Goal: Information Seeking & Learning: Learn about a topic

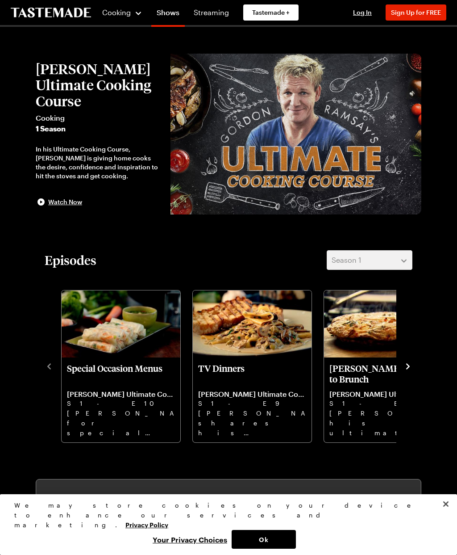
click at [410, 365] on icon "navigate to next item" at bounding box center [408, 366] width 9 height 9
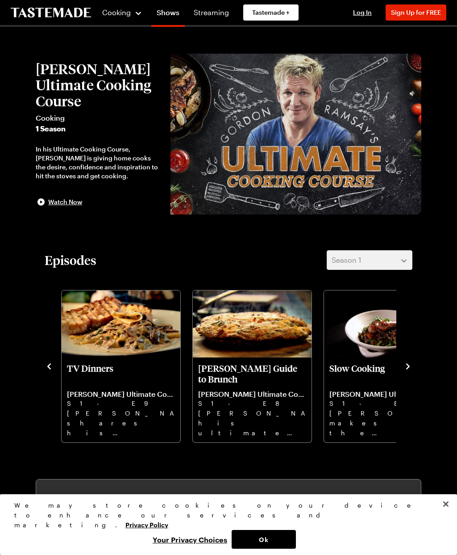
click at [405, 370] on icon "navigate to next item" at bounding box center [408, 366] width 9 height 9
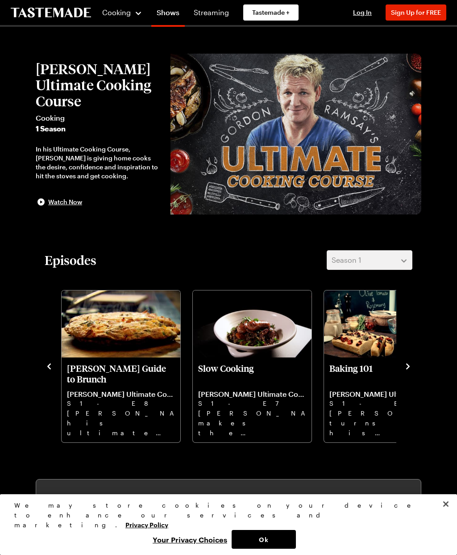
click at [404, 376] on div "Special Occasion Menus [PERSON_NAME] Ultimate Cooking Course S1 - E10 [PERSON_N…" at bounding box center [229, 365] width 368 height 155
click at [405, 370] on icon "navigate to next item" at bounding box center [408, 366] width 9 height 9
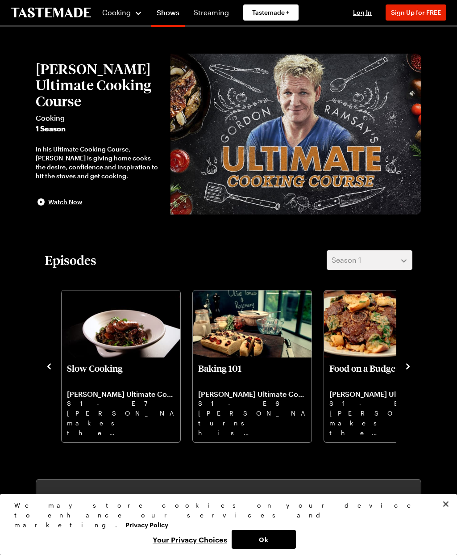
click at [271, 343] on img "Baking 101" at bounding box center [252, 323] width 119 height 67
click at [121, 16] on span "Cooking" at bounding box center [116, 12] width 29 height 8
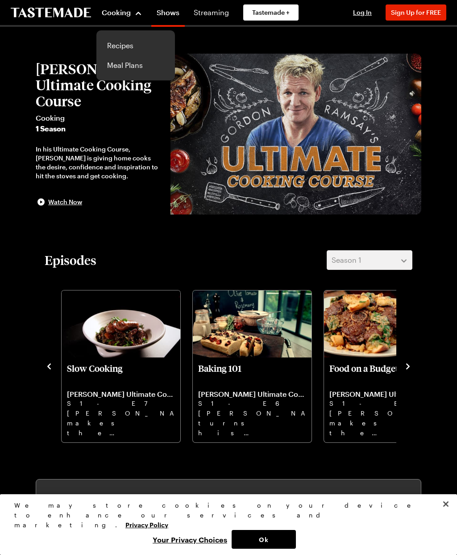
click at [131, 47] on link "Recipes" at bounding box center [136, 46] width 68 height 20
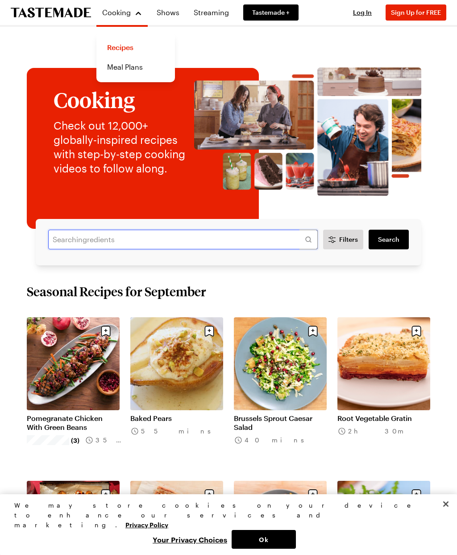
click at [293, 238] on input "text" at bounding box center [183, 239] width 270 height 20
type input "Soda bread"
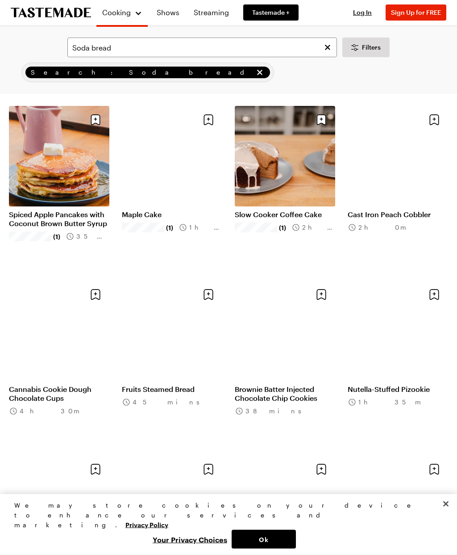
scroll to position [225, 0]
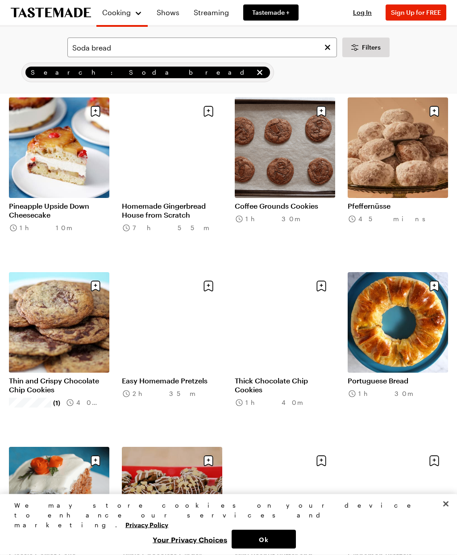
scroll to position [1472, 0]
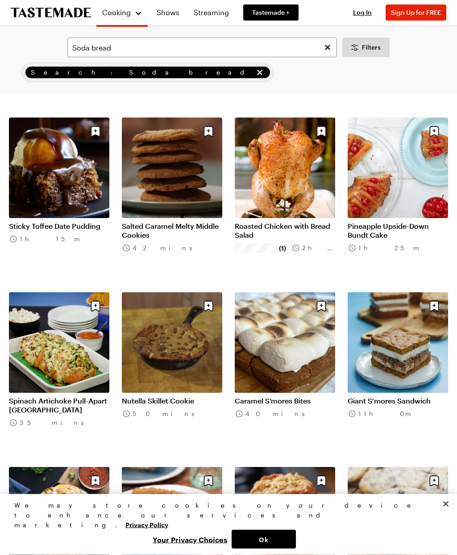
scroll to position [2657, 0]
click at [274, 548] on button "Ok" at bounding box center [264, 539] width 64 height 19
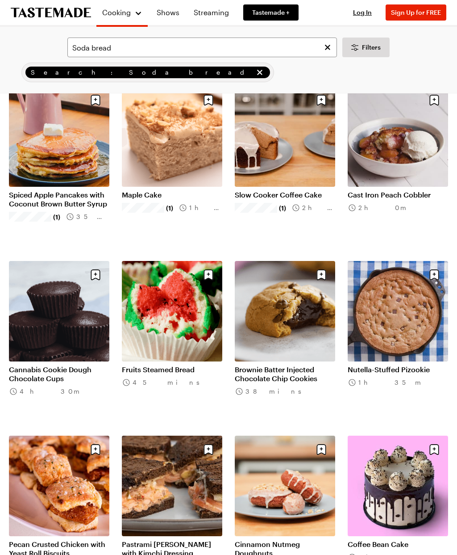
scroll to position [0, 0]
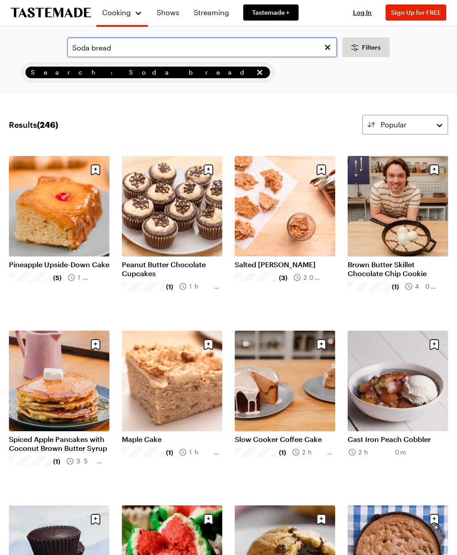
click at [290, 53] on input "Soda bread" at bounding box center [202, 48] width 270 height 20
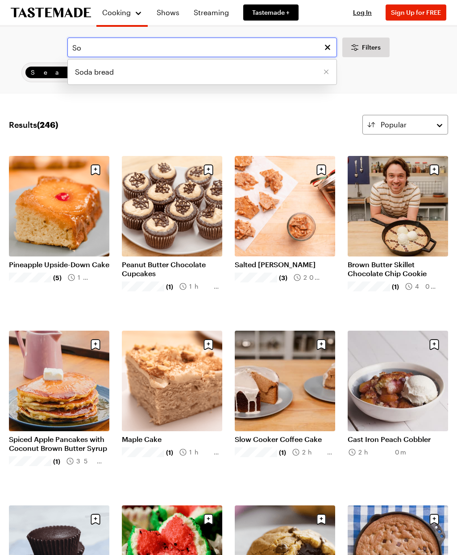
type input "S"
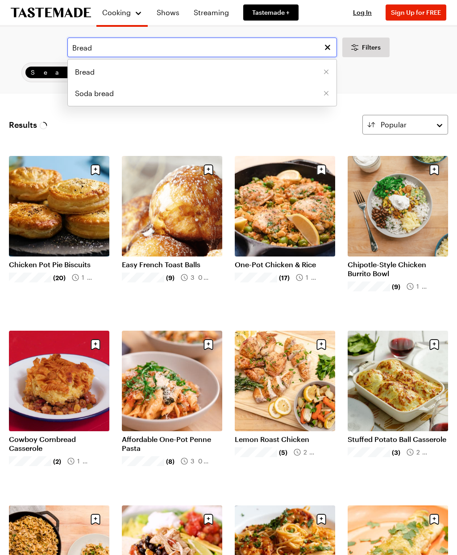
type input "Bread"
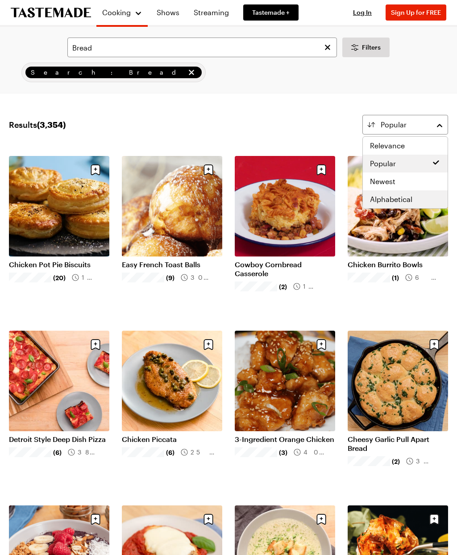
click at [395, 204] on div "Alphabetical" at bounding box center [405, 199] width 85 height 18
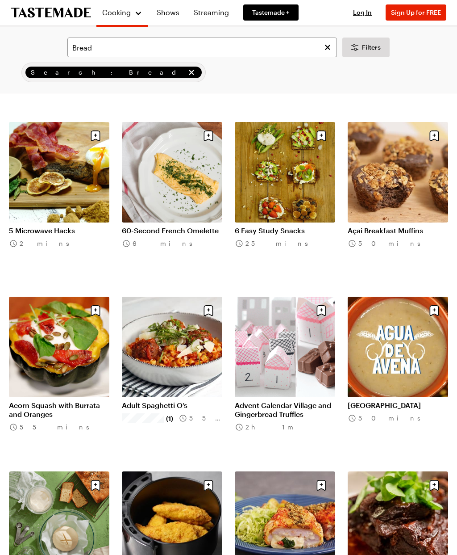
scroll to position [384, 0]
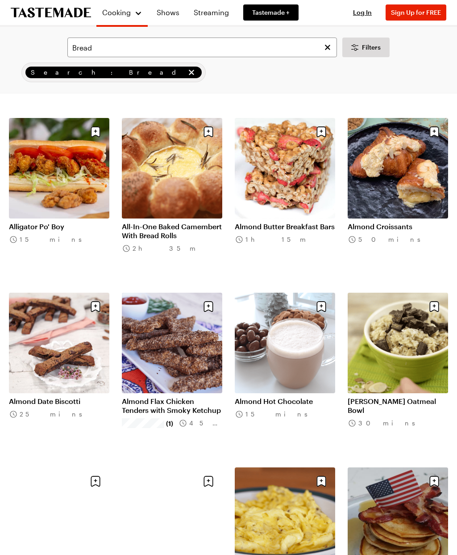
scroll to position [1085, 0]
